Goal: Task Accomplishment & Management: Complete application form

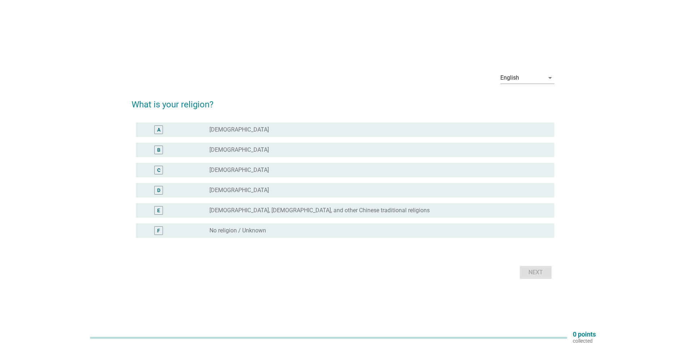
click at [233, 150] on label "[DEMOGRAPHIC_DATA]" at bounding box center [238, 149] width 59 height 7
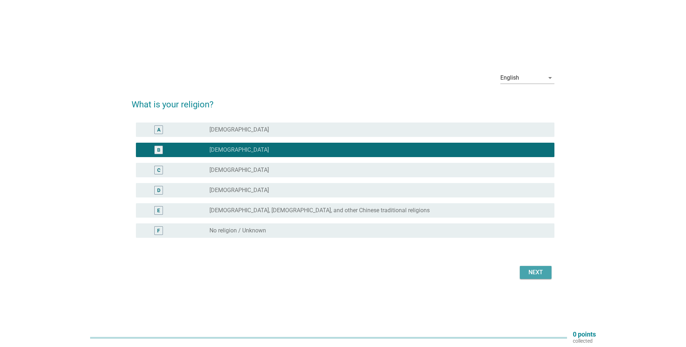
click at [535, 275] on div "Next" at bounding box center [535, 272] width 20 height 9
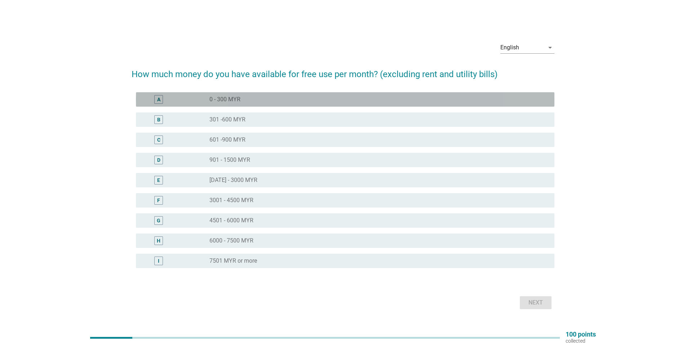
click at [241, 98] on div "radio_button_unchecked 0 - 300 MYR" at bounding box center [375, 99] width 333 height 7
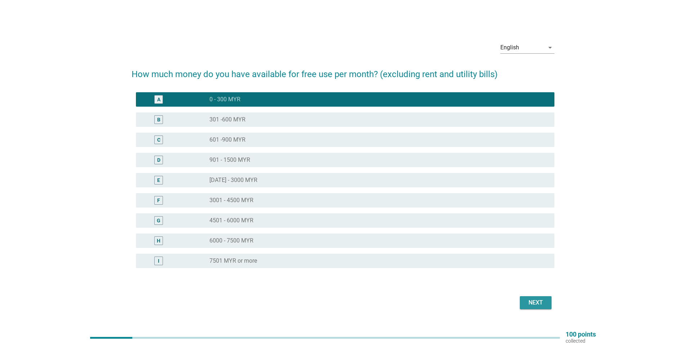
click at [537, 303] on div "Next" at bounding box center [535, 302] width 20 height 9
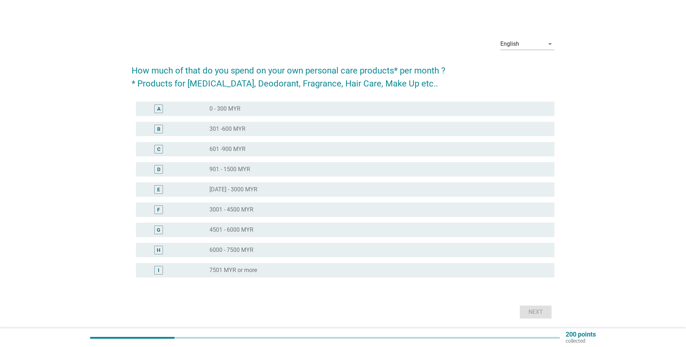
click at [259, 111] on div "radio_button_unchecked 0 - 300 MYR" at bounding box center [375, 108] width 333 height 7
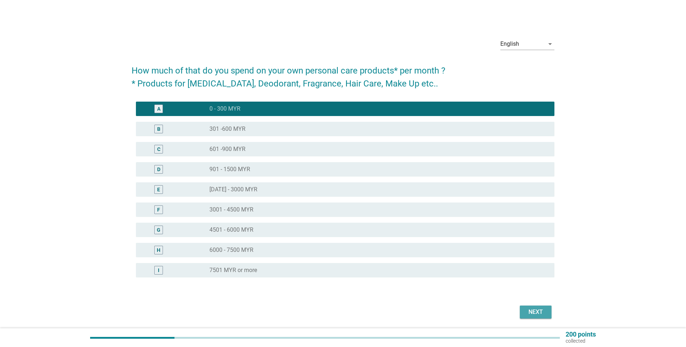
click at [530, 308] on div "Next" at bounding box center [535, 312] width 20 height 9
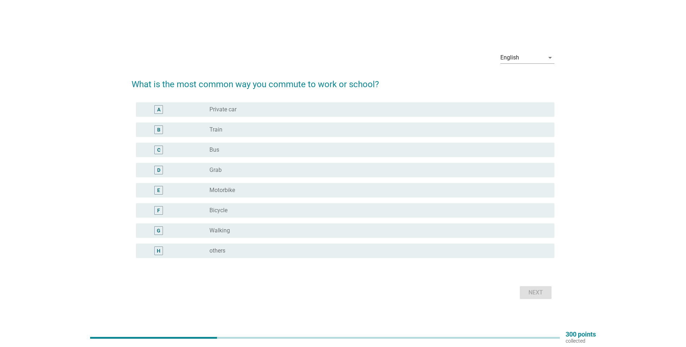
click at [257, 130] on div "radio_button_unchecked Train" at bounding box center [375, 129] width 333 height 7
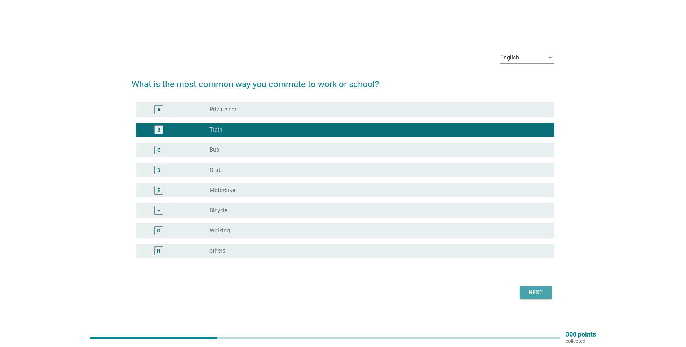
click at [545, 294] on button "Next" at bounding box center [536, 292] width 32 height 13
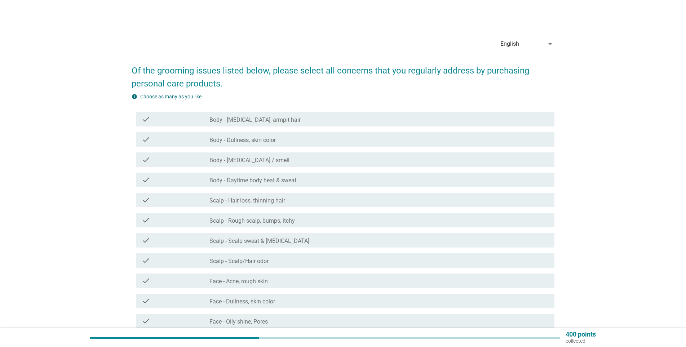
scroll to position [36, 0]
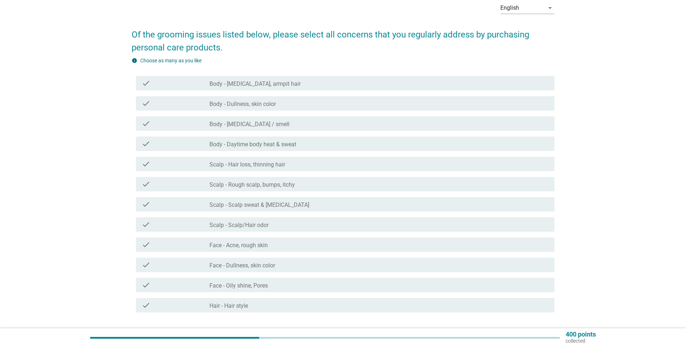
click at [195, 246] on div "check" at bounding box center [176, 244] width 68 height 9
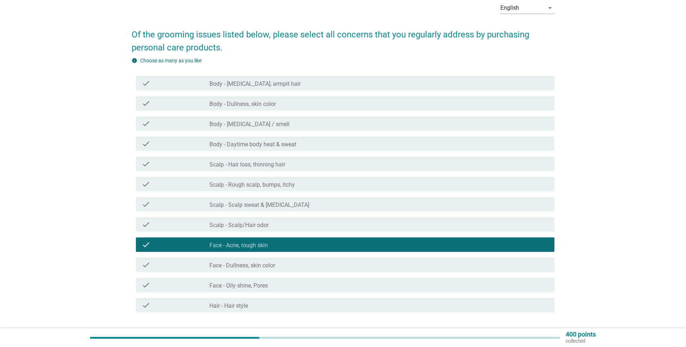
scroll to position [87, 0]
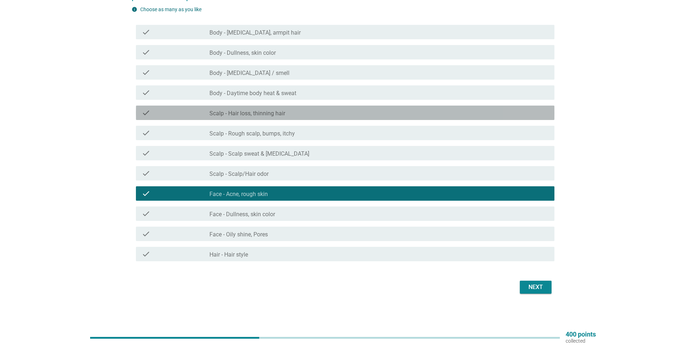
click at [185, 111] on div "check" at bounding box center [176, 112] width 68 height 9
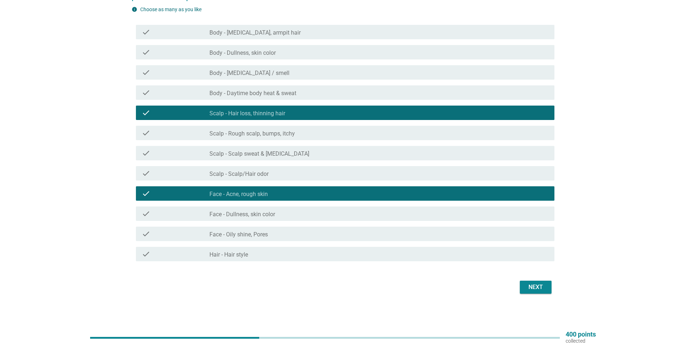
click at [205, 134] on div "check" at bounding box center [176, 133] width 68 height 9
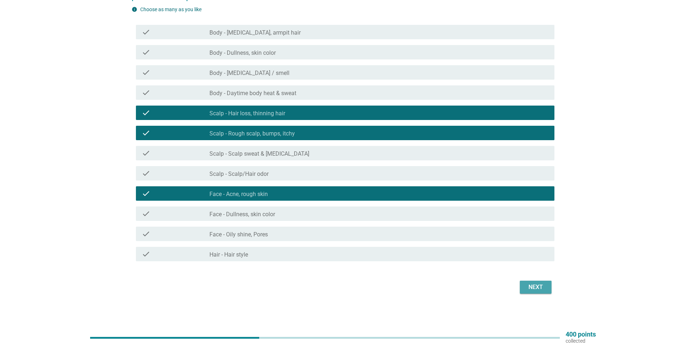
click at [538, 285] on div "Next" at bounding box center [535, 287] width 20 height 9
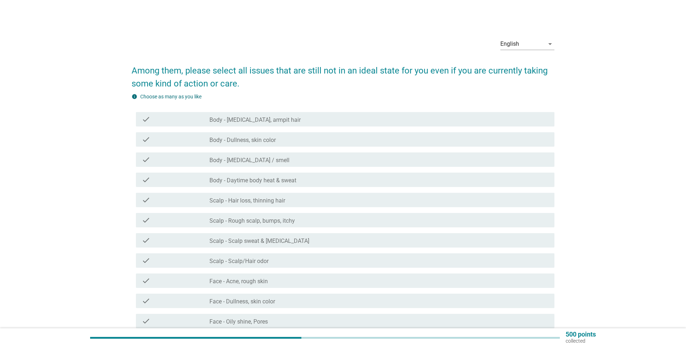
scroll to position [72, 0]
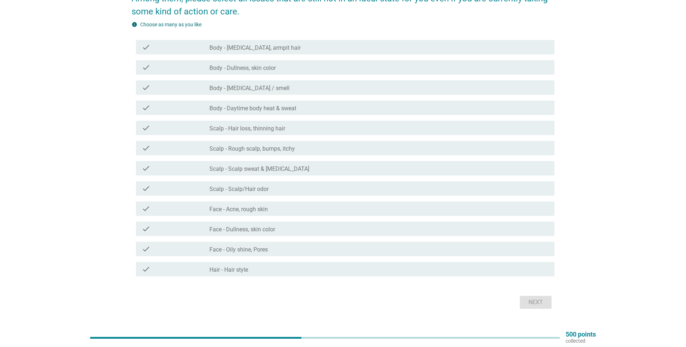
click at [262, 210] on label "Face - Acne, rough skin" at bounding box center [238, 209] width 58 height 7
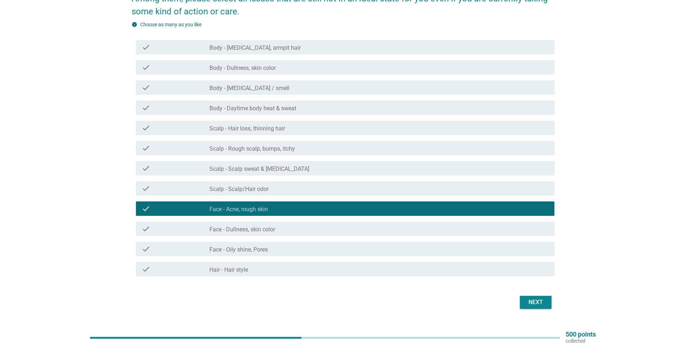
click at [276, 130] on label "Scalp - Hair loss, thinning hair" at bounding box center [247, 128] width 76 height 7
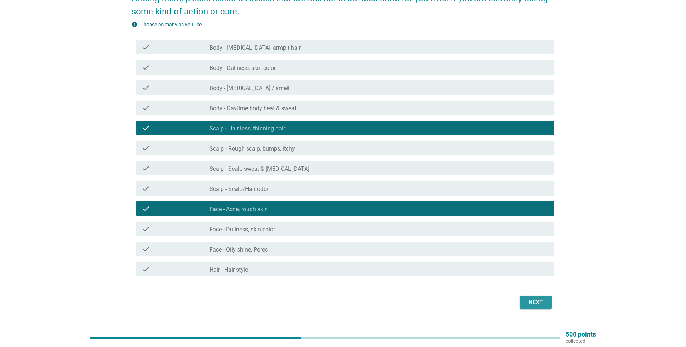
click at [542, 299] on div "Next" at bounding box center [535, 302] width 20 height 9
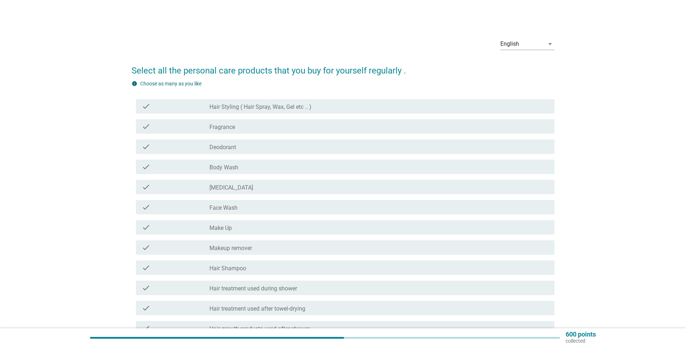
click at [189, 193] on div "check check_box_outline_blank [MEDICAL_DATA]" at bounding box center [345, 187] width 418 height 14
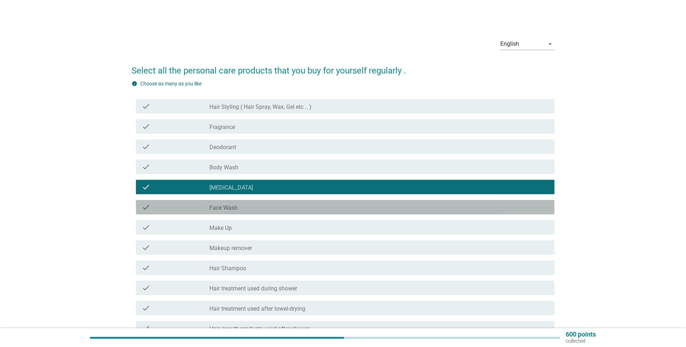
click at [195, 207] on div "check" at bounding box center [176, 207] width 68 height 9
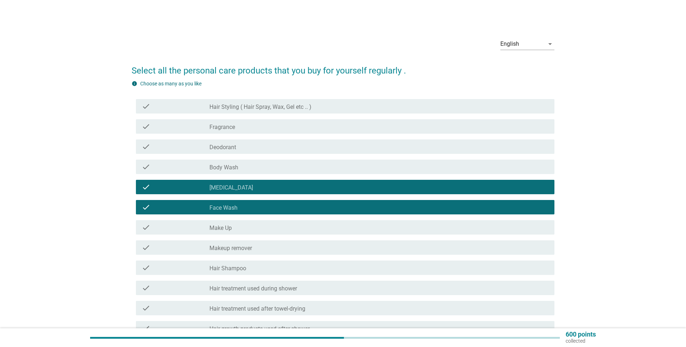
scroll to position [36, 0]
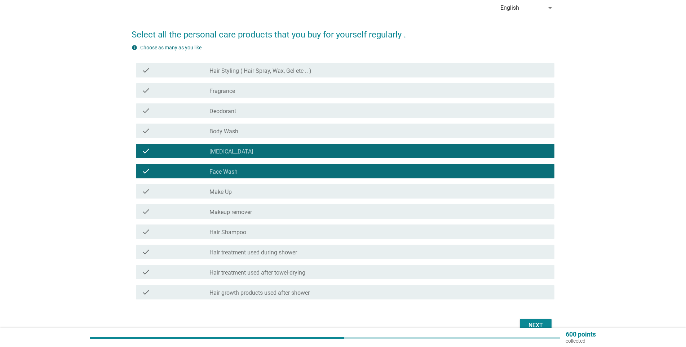
click at [194, 237] on div "check check_box_outline_blank Hair Shampoo" at bounding box center [345, 231] width 418 height 14
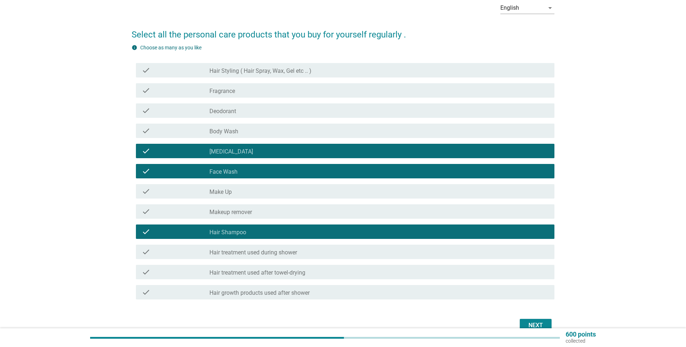
scroll to position [74, 0]
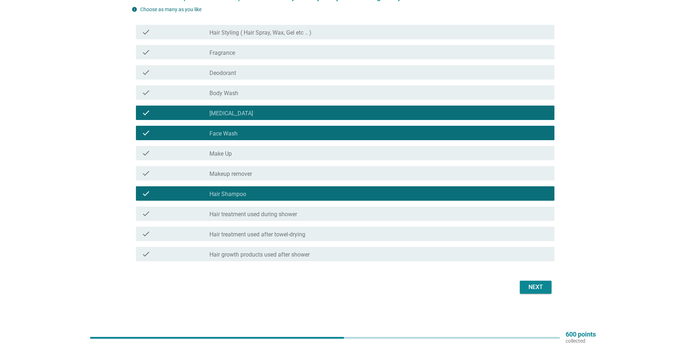
click at [539, 283] on div "Next" at bounding box center [535, 287] width 20 height 9
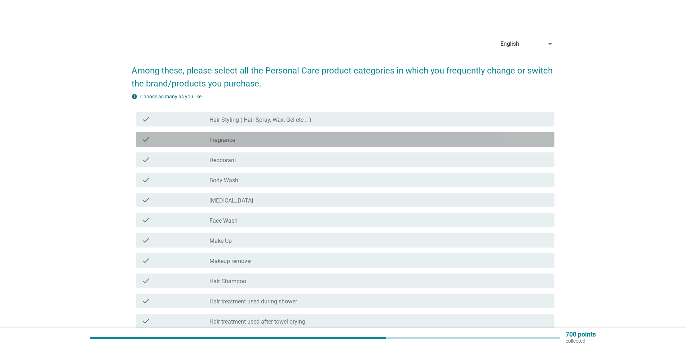
click at [210, 141] on label "Fragrance" at bounding box center [222, 140] width 26 height 7
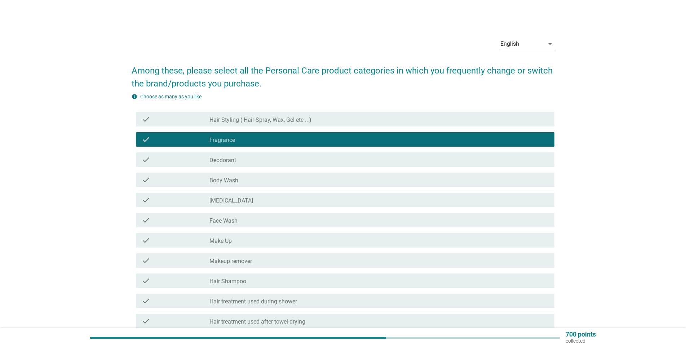
click at [215, 151] on div "check check_box_outline_blank Deodorant" at bounding box center [343, 160] width 423 height 20
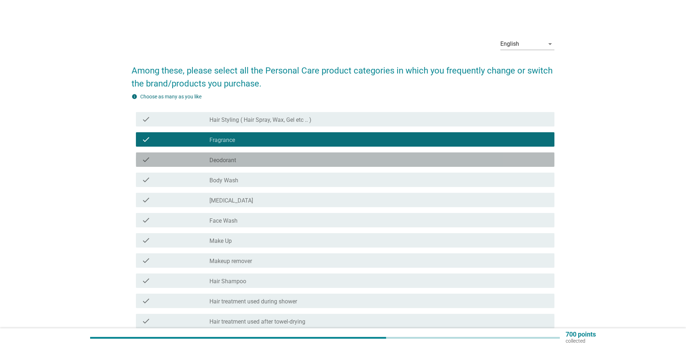
click at [217, 159] on label "Deodorant" at bounding box center [222, 160] width 27 height 7
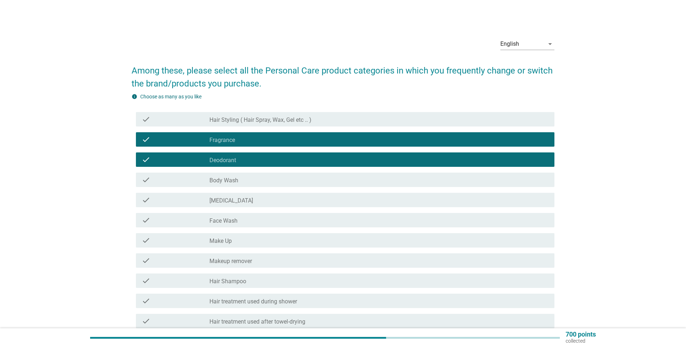
scroll to position [87, 0]
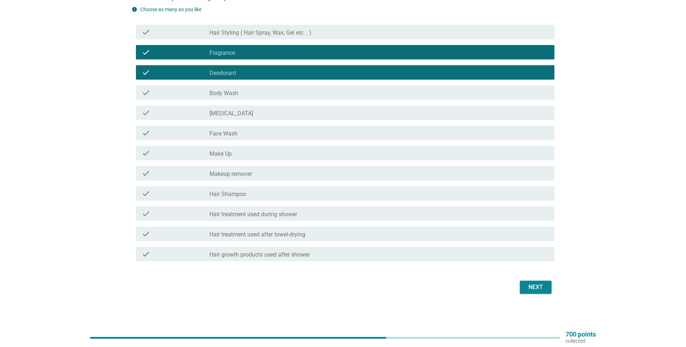
click at [539, 288] on div "Next" at bounding box center [535, 287] width 20 height 9
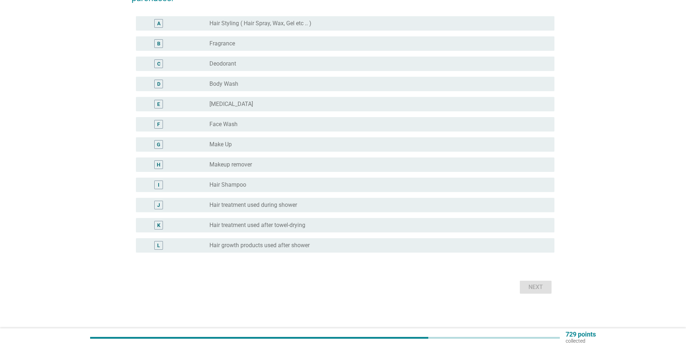
scroll to position [0, 0]
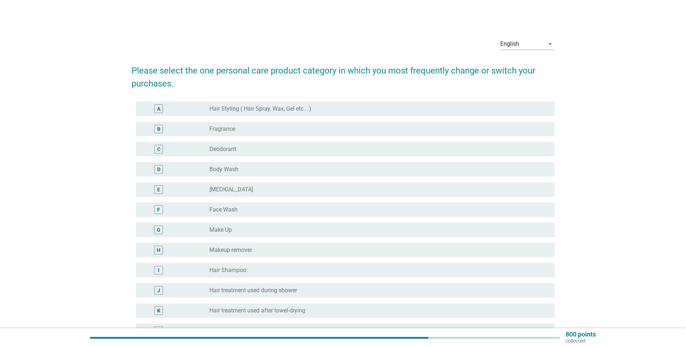
click at [227, 125] on div "radio_button_unchecked Fragrance" at bounding box center [378, 129] width 339 height 9
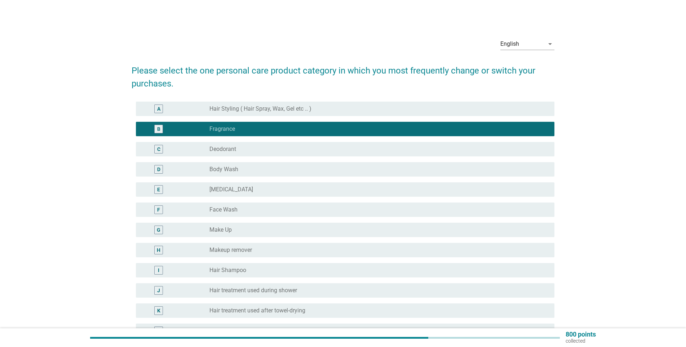
scroll to position [72, 0]
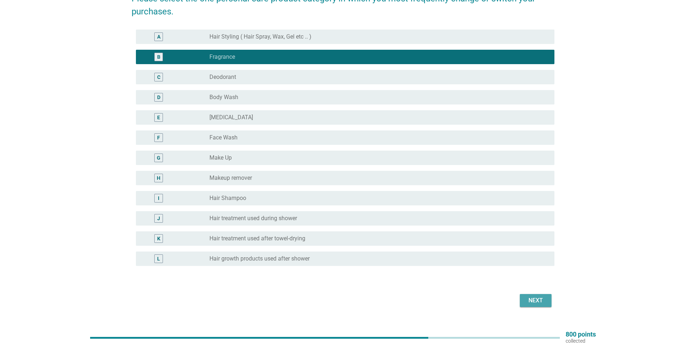
click at [540, 299] on div "Next" at bounding box center [535, 300] width 20 height 9
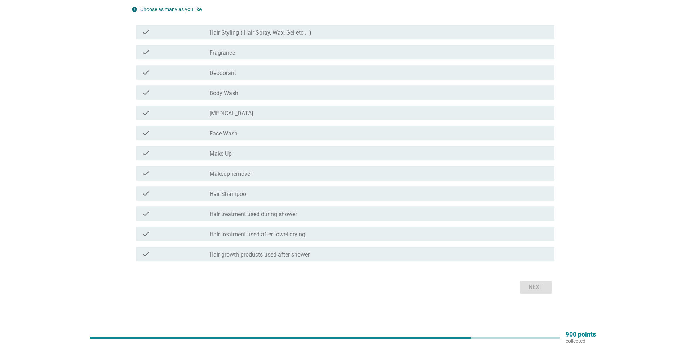
scroll to position [15, 0]
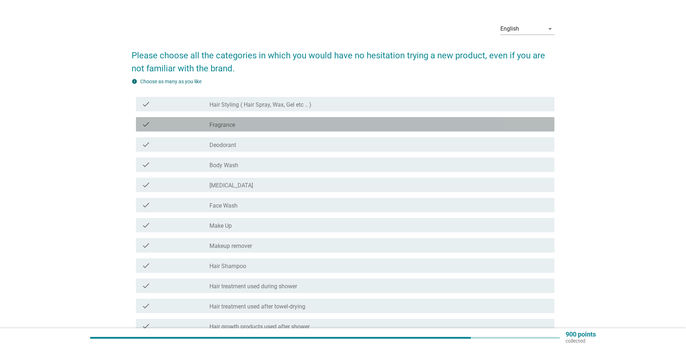
click at [176, 126] on div "check" at bounding box center [176, 124] width 68 height 9
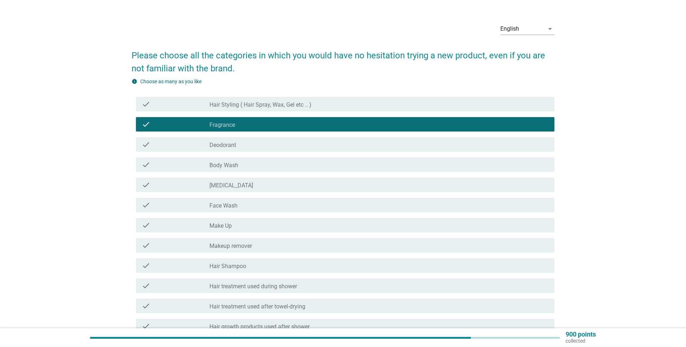
scroll to position [87, 0]
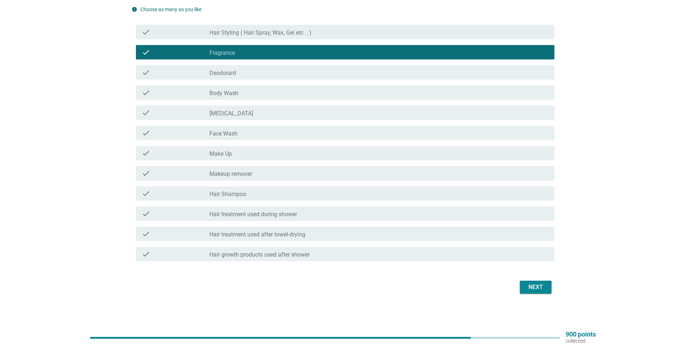
click at [265, 195] on div "check_box_outline_blank Hair Shampoo" at bounding box center [378, 193] width 339 height 9
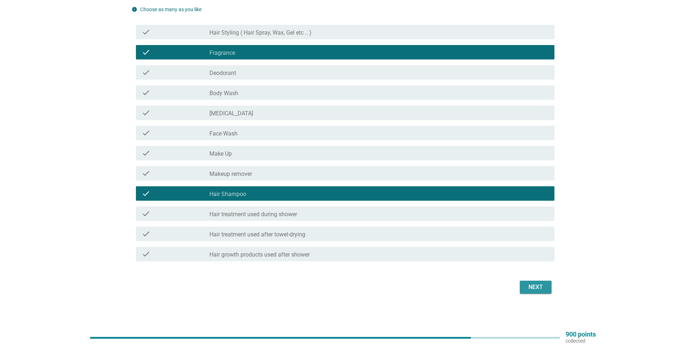
click at [534, 287] on div "Next" at bounding box center [535, 287] width 20 height 9
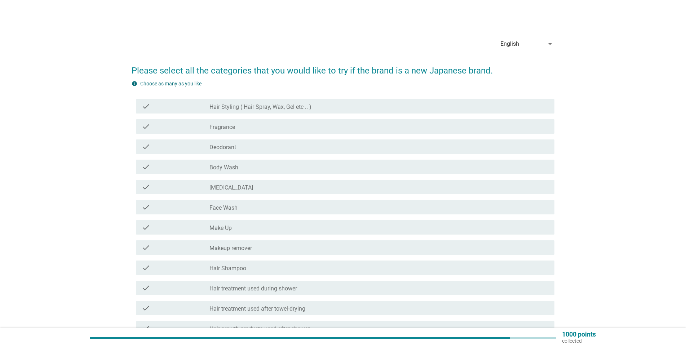
scroll to position [72, 0]
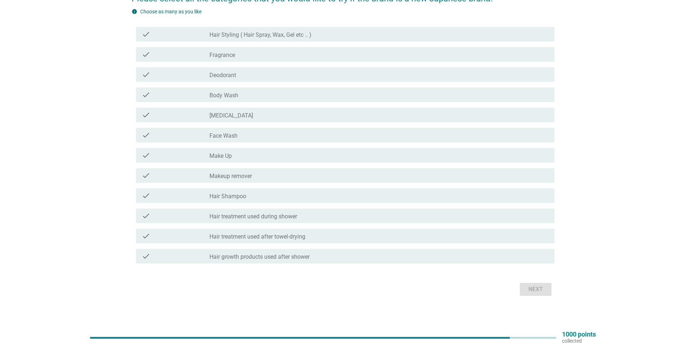
click at [278, 191] on div "check_box_outline_blank Hair Shampoo" at bounding box center [378, 195] width 339 height 9
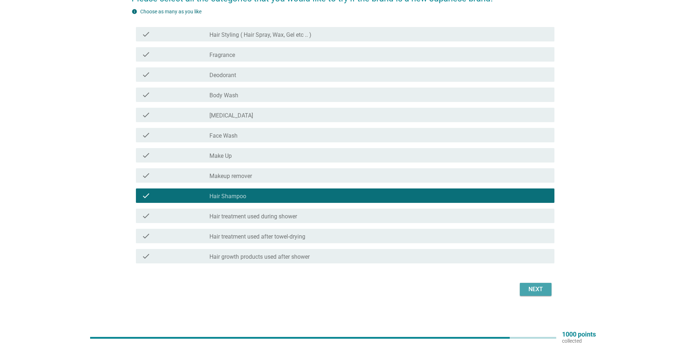
click at [535, 288] on div "Next" at bounding box center [535, 289] width 20 height 9
